Goal: Task Accomplishment & Management: Use online tool/utility

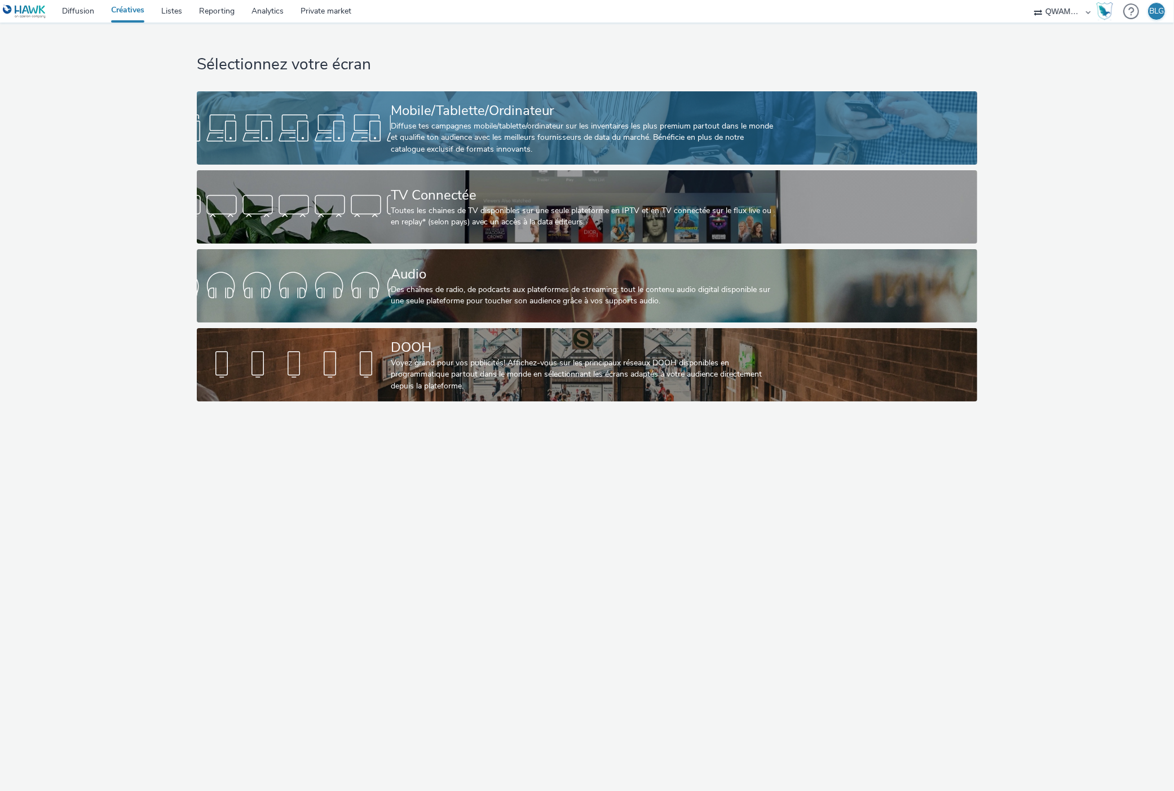
click at [403, 129] on div "Diffuse tes campagnes mobile/tablette/ordinateur sur les inventaires les plus p…" at bounding box center [585, 138] width 388 height 34
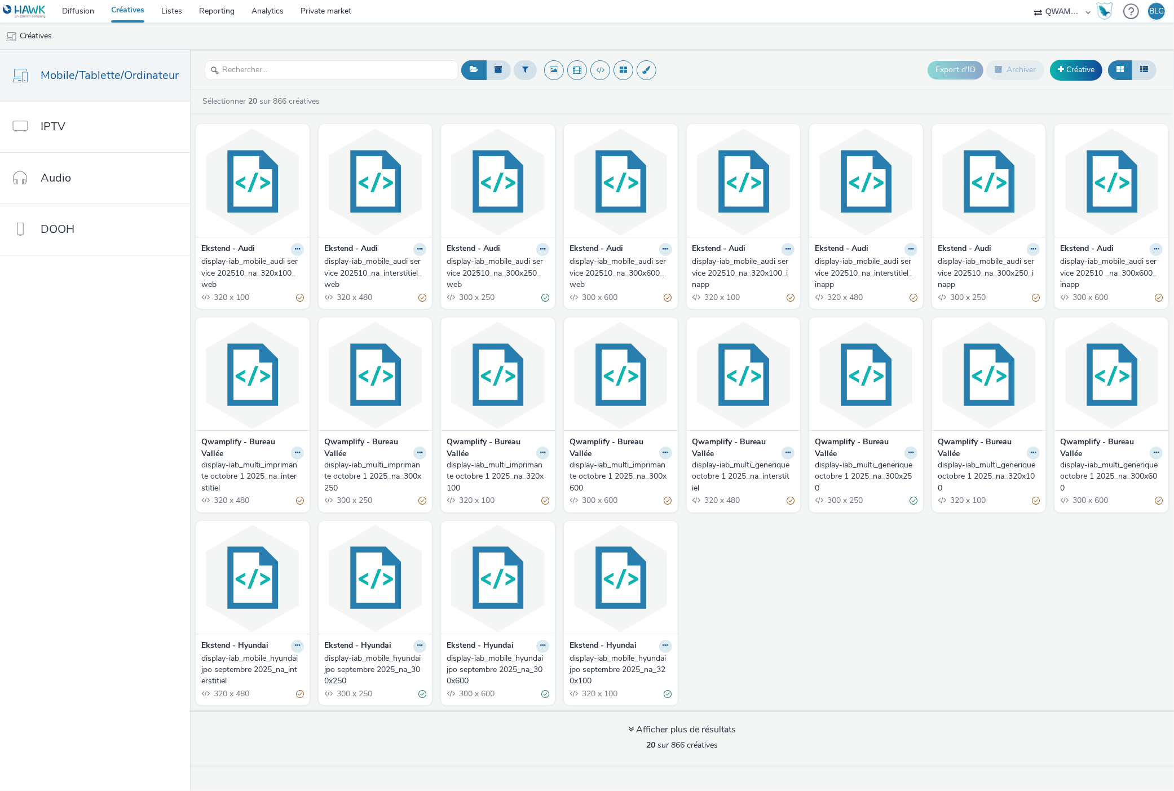
click at [345, 261] on div "display-iab_mobile_audi service 202510_na_interstitiel_web" at bounding box center [373, 273] width 98 height 34
click at [985, 200] on img at bounding box center [989, 182] width 108 height 110
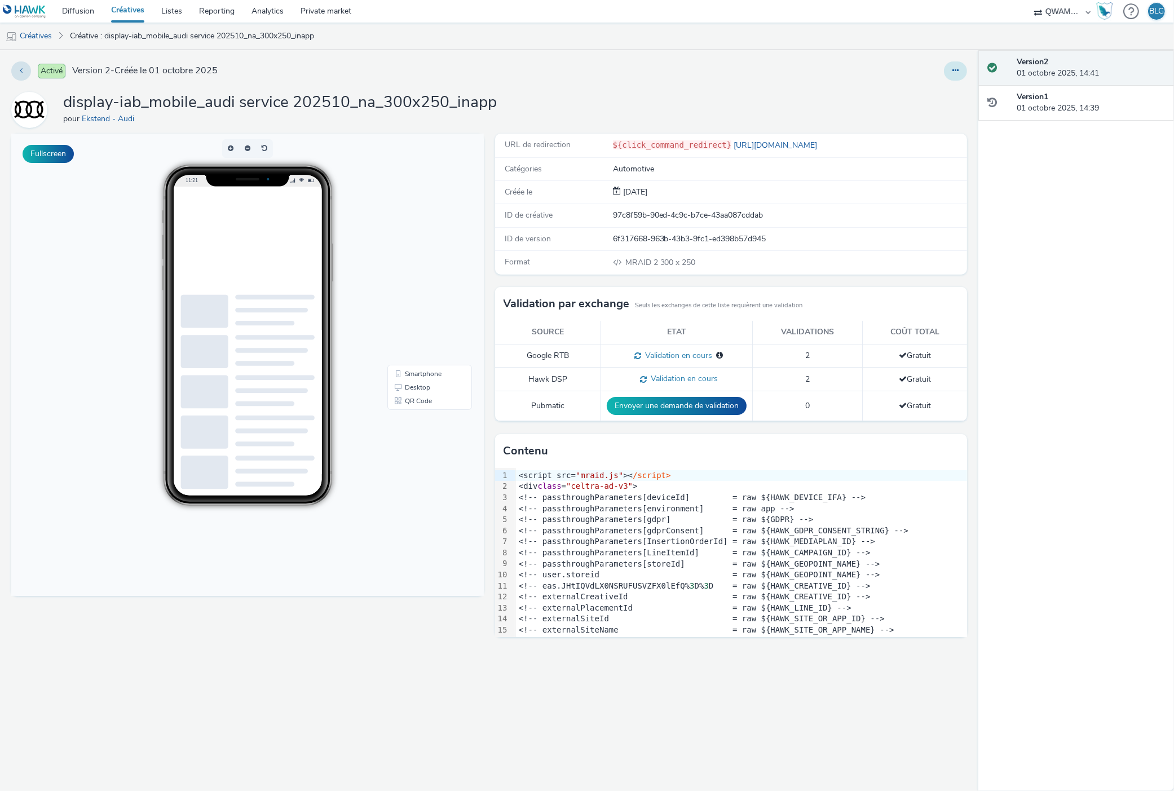
click at [957, 67] on icon at bounding box center [956, 71] width 6 height 8
click at [931, 86] on link "Modifier" at bounding box center [925, 93] width 85 height 23
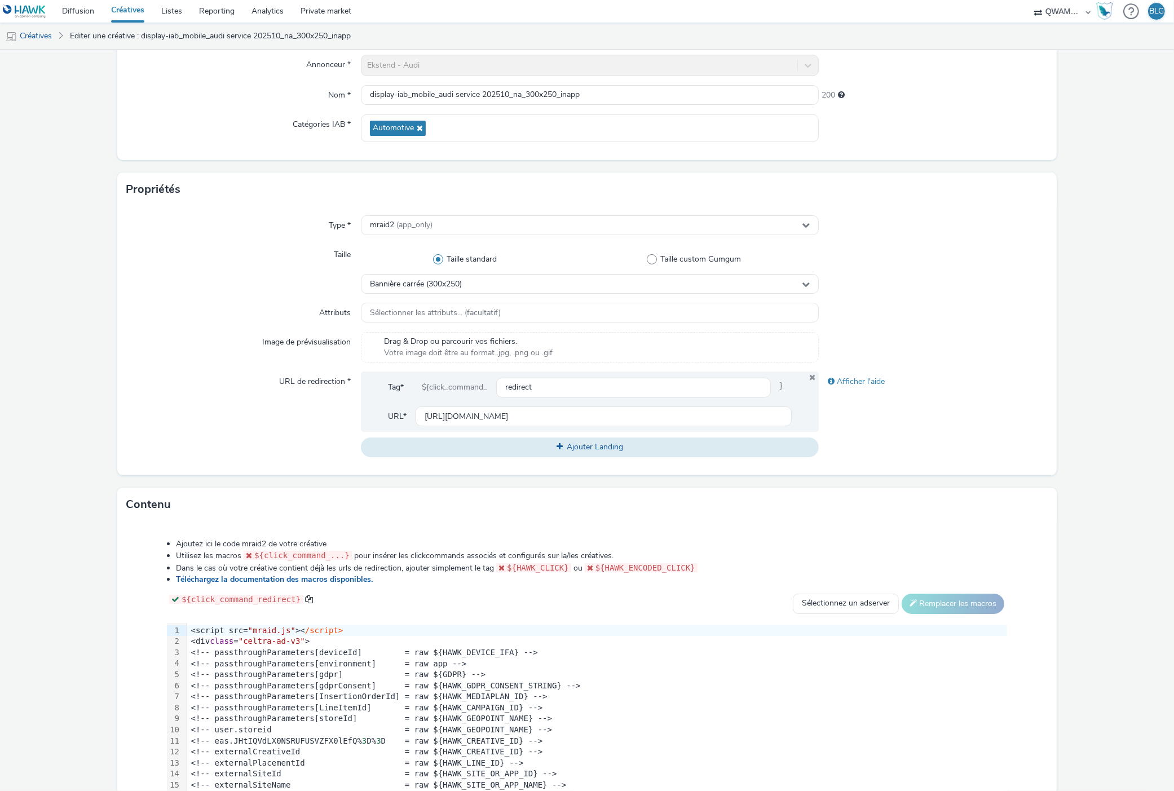
scroll to position [125, 0]
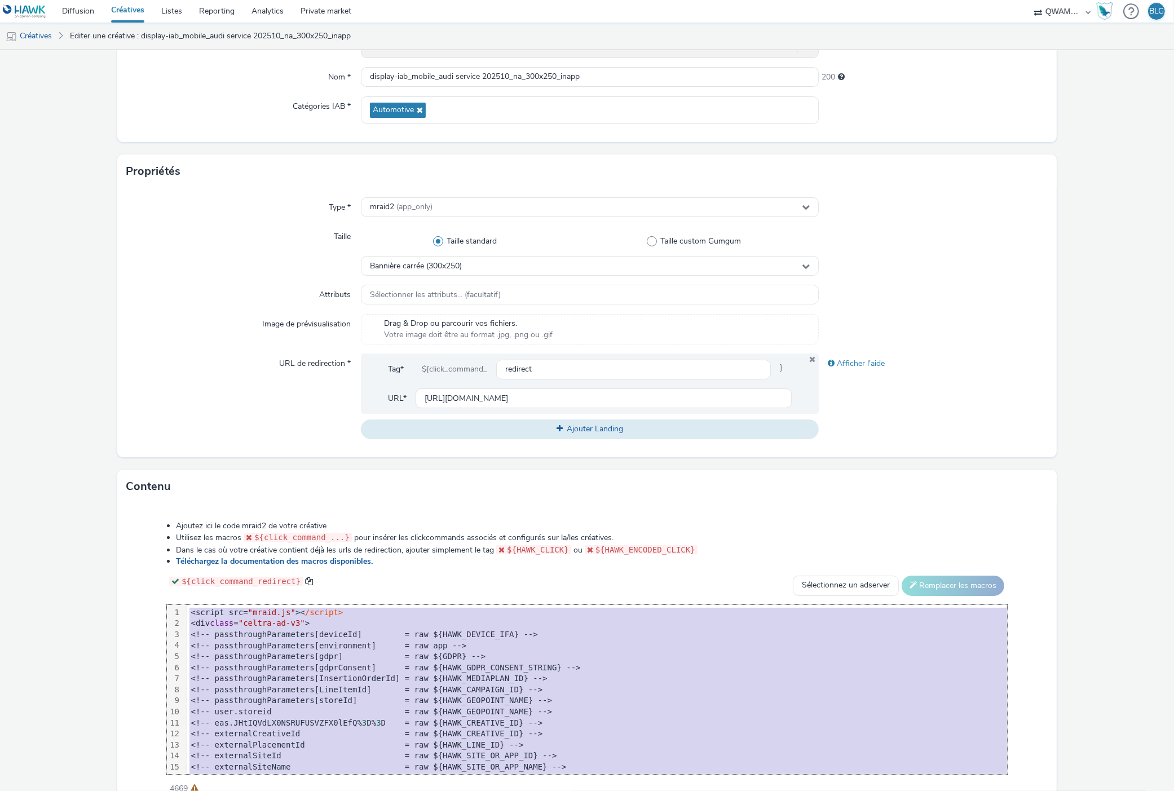
copy div "<script src= "mraid.js" >< /script> <div class = "celtra-ad-v3" > <!-- passthro…"
click at [71, 8] on link "Diffusion" at bounding box center [78, 11] width 49 height 23
